Goal: Check status: Check status

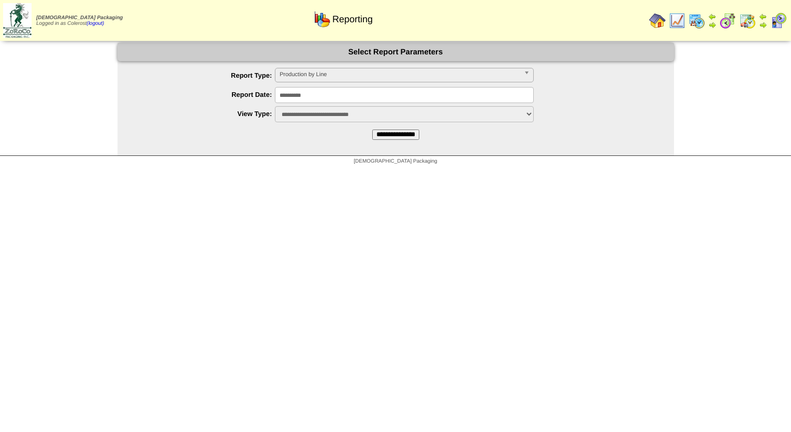
click at [355, 78] on span "Production by Line" at bounding box center [400, 74] width 240 height 12
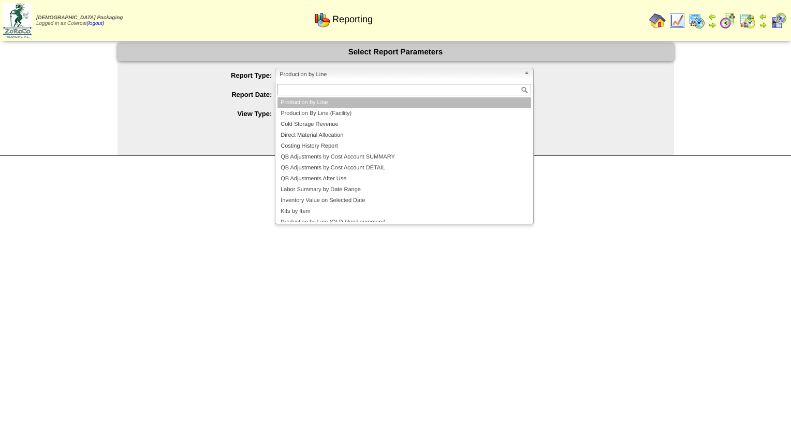
click at [308, 107] on li "Production by Line" at bounding box center [405, 102] width 254 height 11
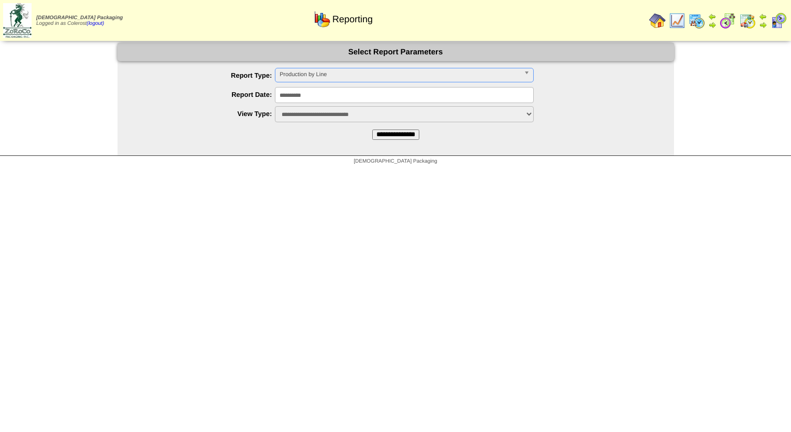
click at [313, 80] on span "Production by Line" at bounding box center [400, 74] width 240 height 12
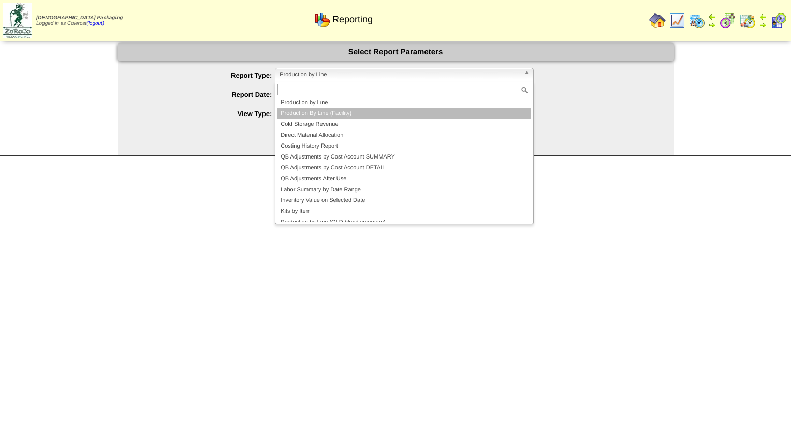
click at [309, 111] on li "Production By Line (Facility)" at bounding box center [405, 113] width 254 height 11
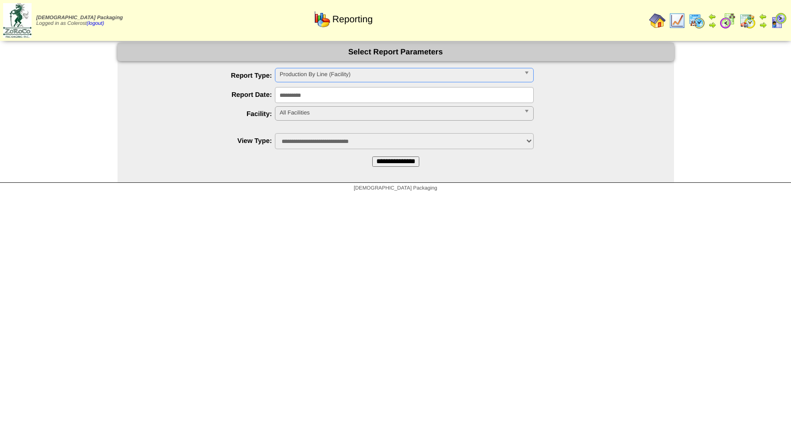
click at [305, 121] on div "All Facilities" at bounding box center [404, 113] width 259 height 15
click at [314, 112] on span "All Facilities" at bounding box center [400, 113] width 240 height 12
click at [309, 134] on li "FreeFrom (FF)" at bounding box center [405, 136] width 254 height 11
click at [376, 163] on input "**********" at bounding box center [395, 161] width 47 height 10
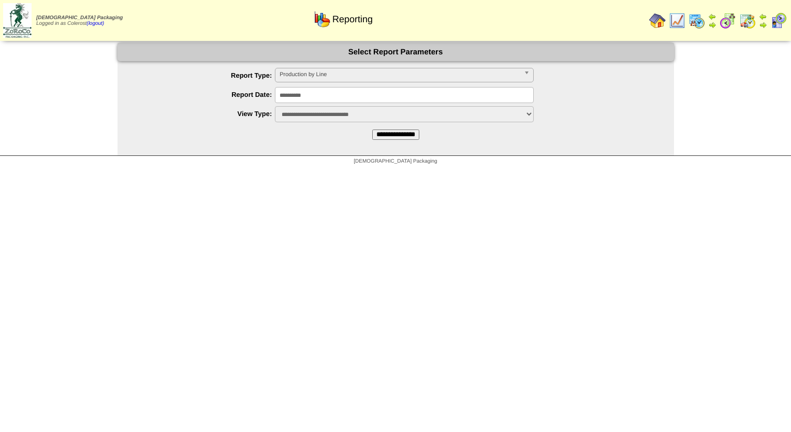
click at [338, 72] on span "Production by Line" at bounding box center [400, 74] width 240 height 12
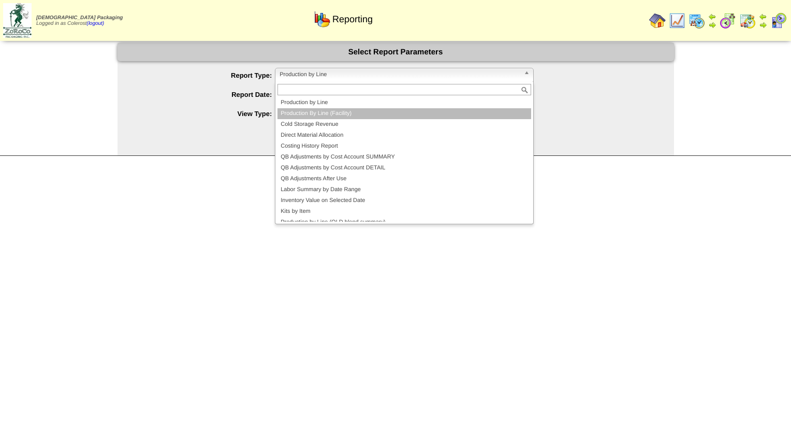
click at [310, 110] on li "Production By Line (Facility)" at bounding box center [405, 113] width 254 height 11
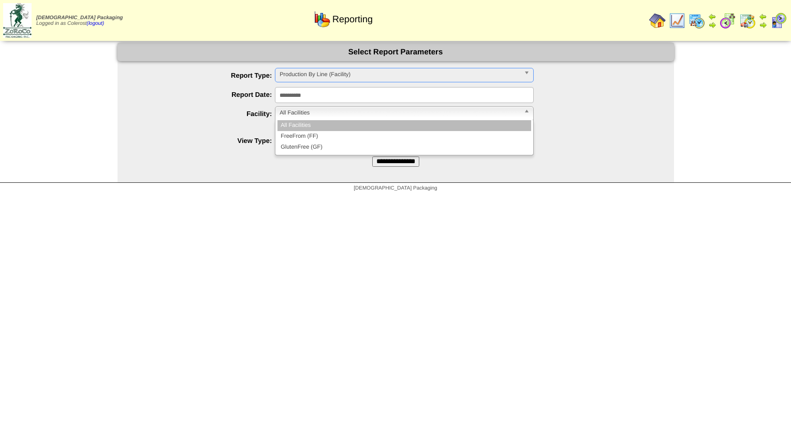
click at [311, 107] on span "All Facilities" at bounding box center [400, 113] width 240 height 12
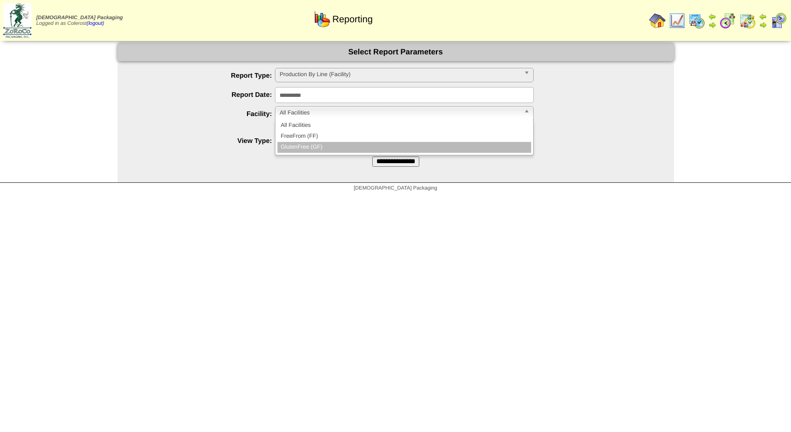
click at [305, 144] on li "GlutenFree (GF)" at bounding box center [405, 147] width 254 height 11
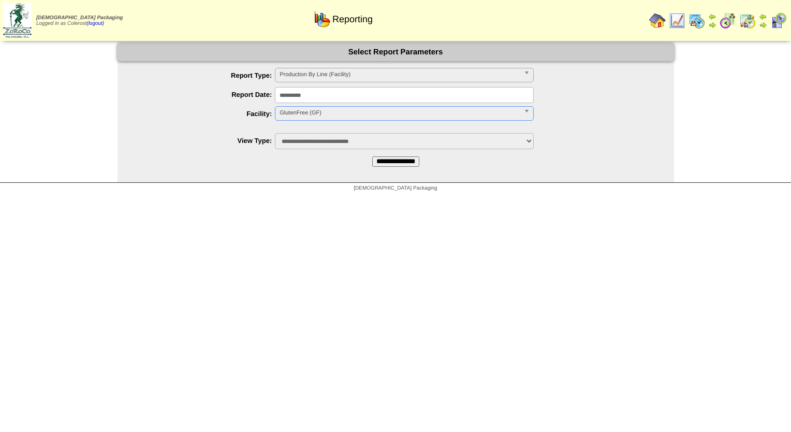
click at [382, 164] on input "**********" at bounding box center [395, 161] width 47 height 10
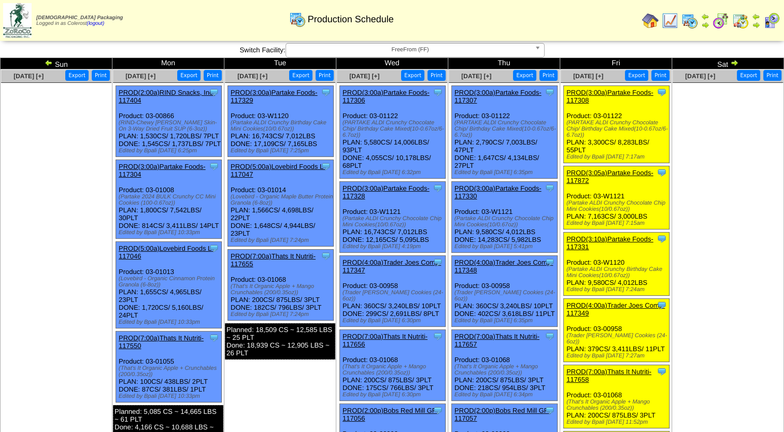
click at [475, 51] on span "FreeFrom (FF)" at bounding box center [410, 50] width 240 height 12
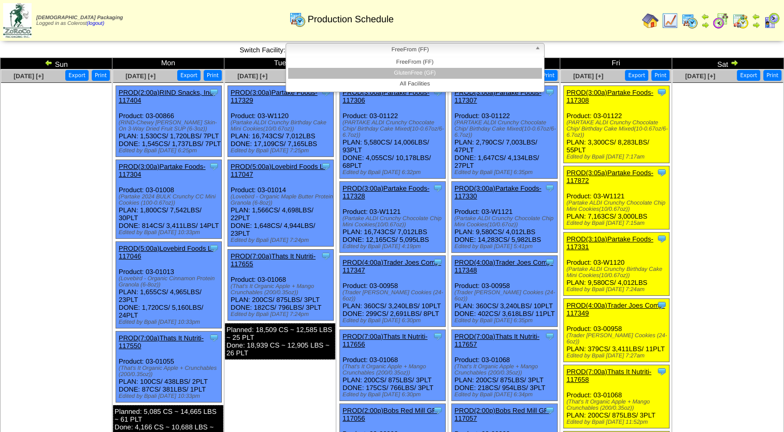
click at [468, 73] on li "GlutenFree (GF)" at bounding box center [415, 73] width 254 height 11
